Goal: Task Accomplishment & Management: Use online tool/utility

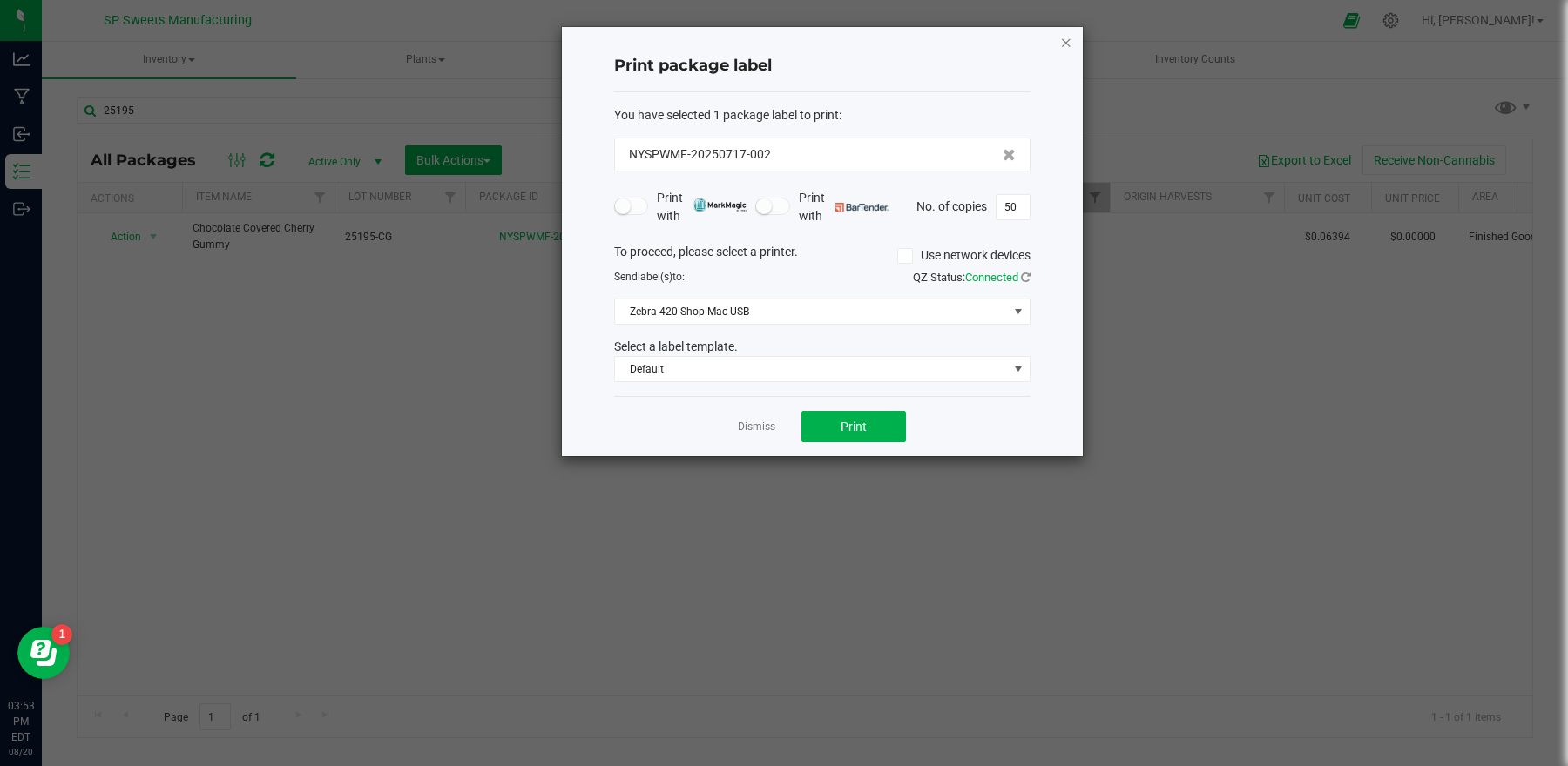
click at [1067, 44] on icon "button" at bounding box center [1066, 42] width 12 height 21
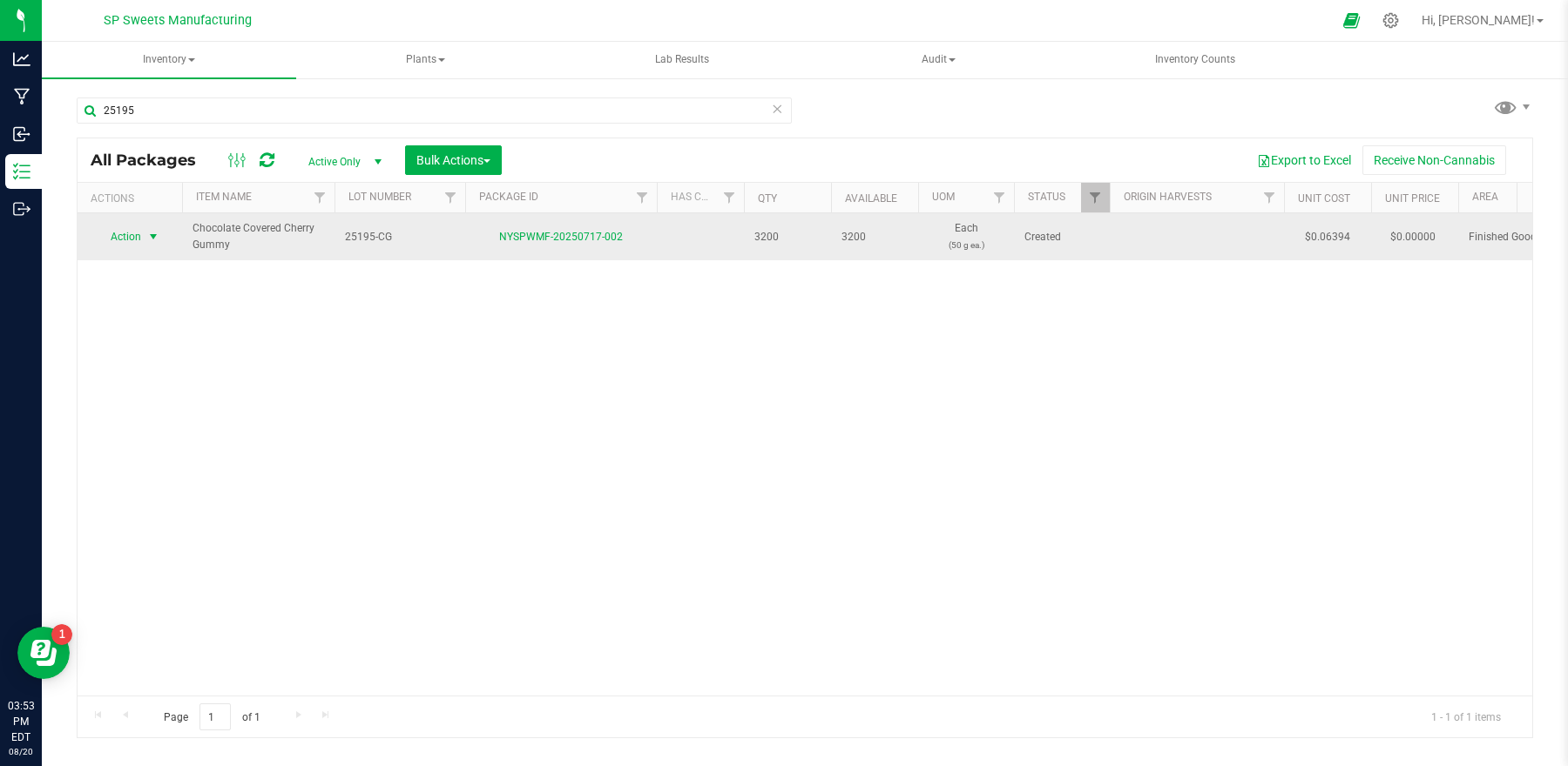
click at [125, 239] on span "Action" at bounding box center [119, 237] width 47 height 25
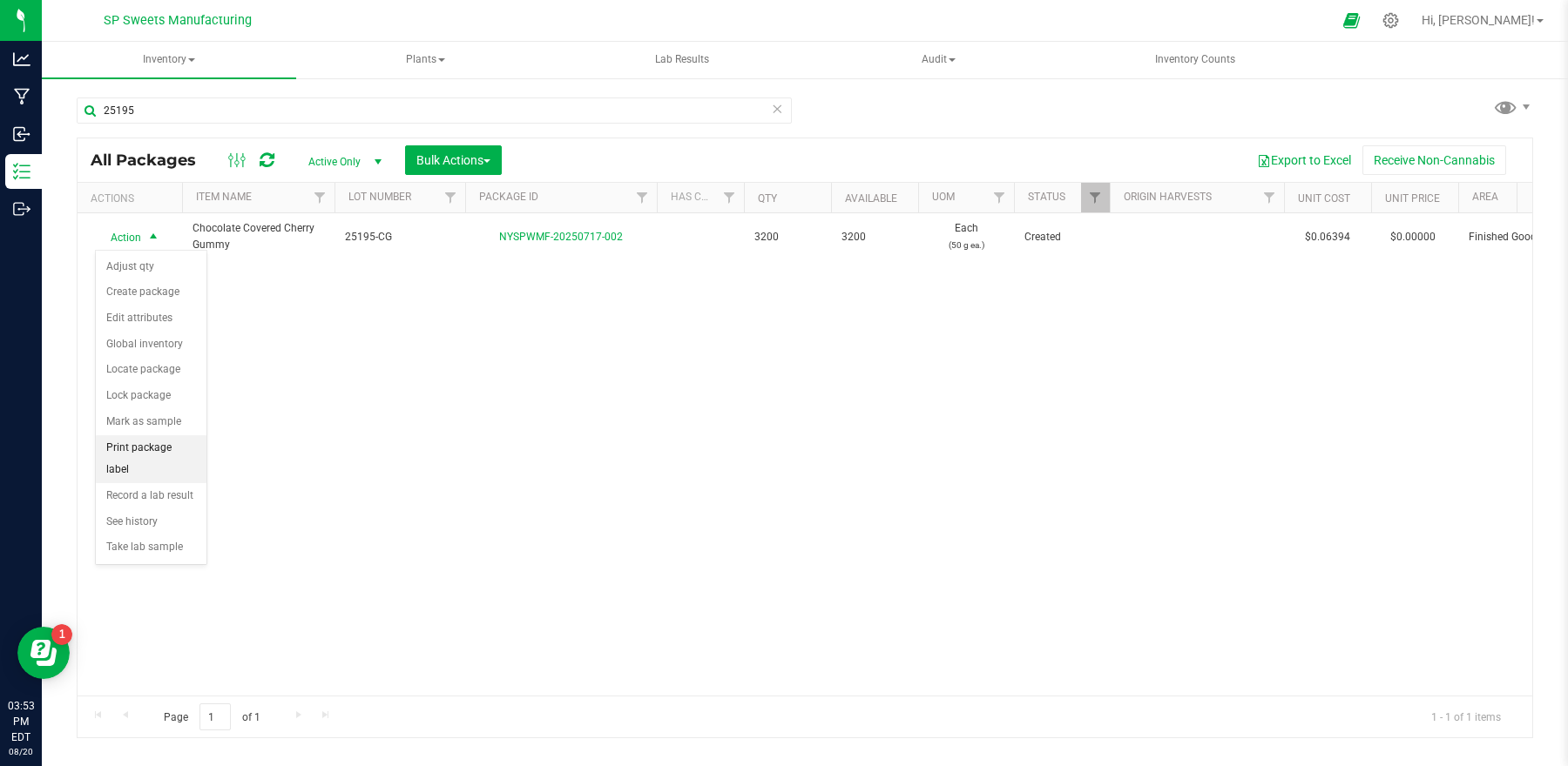
click at [147, 452] on li "Print package label" at bounding box center [151, 459] width 111 height 48
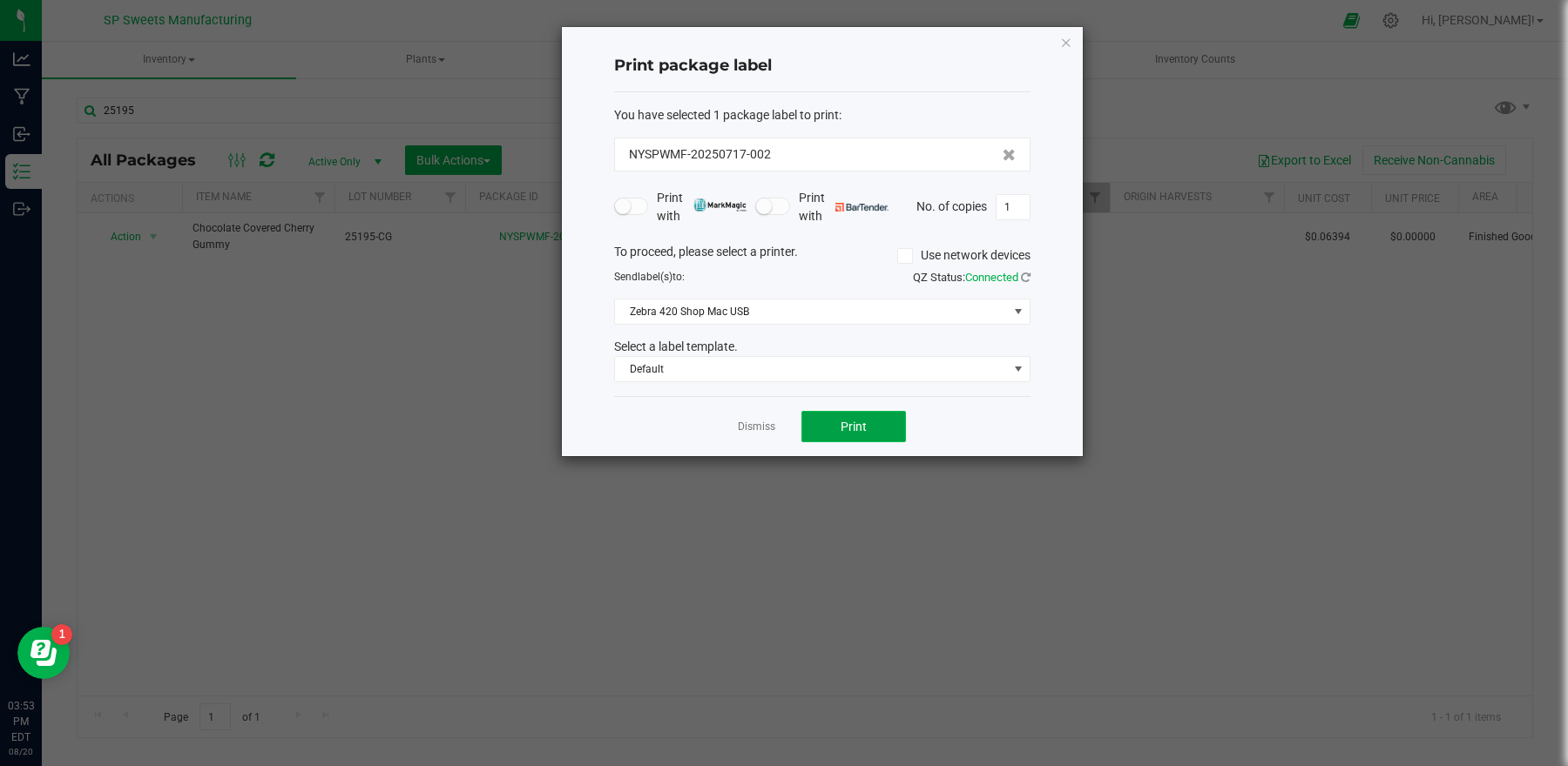
click at [870, 422] on button "Print" at bounding box center [854, 426] width 104 height 31
click at [1022, 210] on input "1" at bounding box center [1013, 208] width 33 height 25
type input "200"
click at [853, 423] on span "Print" at bounding box center [854, 427] width 27 height 14
